Goal: Find specific page/section: Find specific page/section

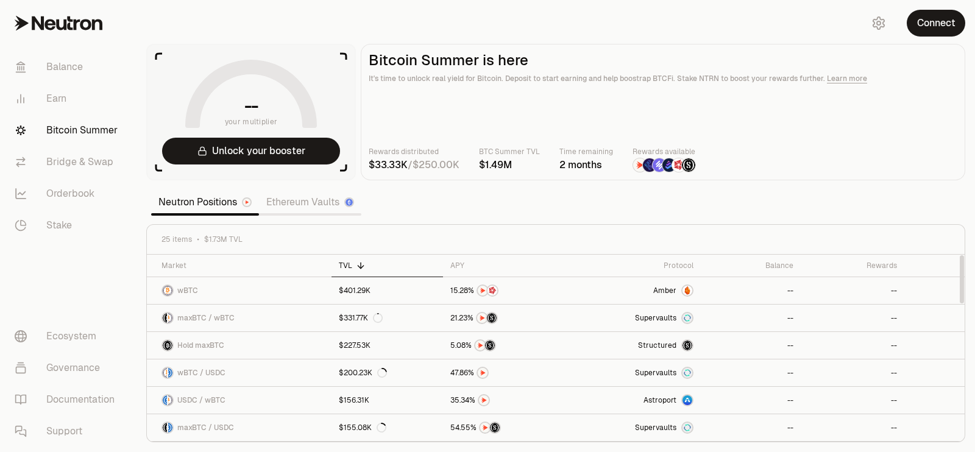
click at [285, 205] on link "Ethereum Vaults" at bounding box center [310, 202] width 102 height 24
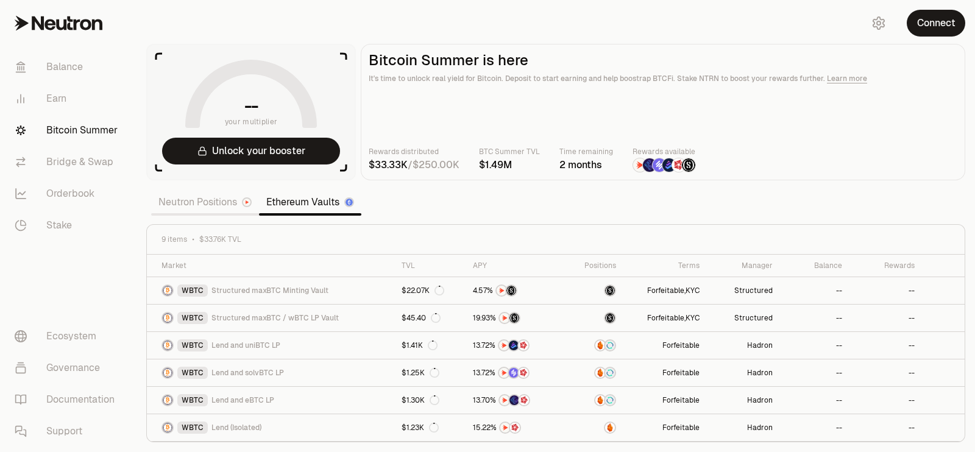
click at [208, 205] on link "Neutron Positions" at bounding box center [205, 202] width 108 height 24
